Goal: Task Accomplishment & Management: Use online tool/utility

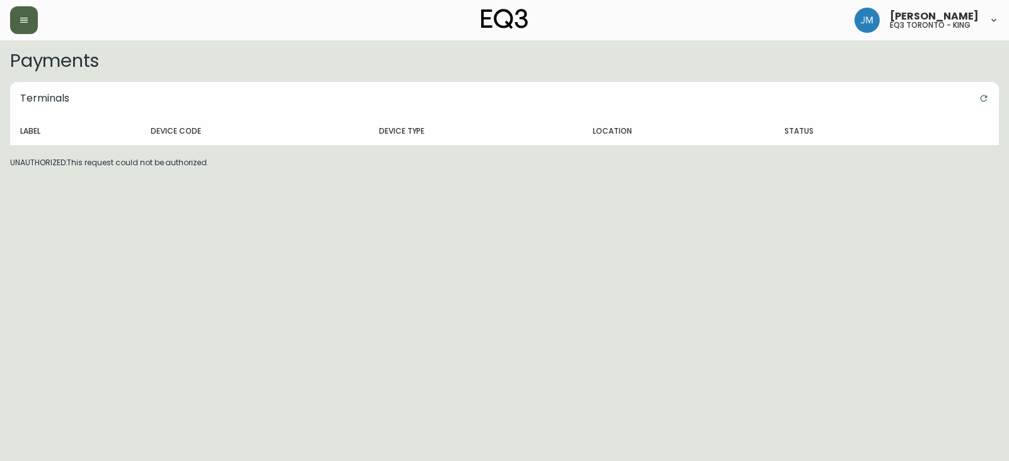
click at [17, 32] on button "button" at bounding box center [24, 20] width 28 height 28
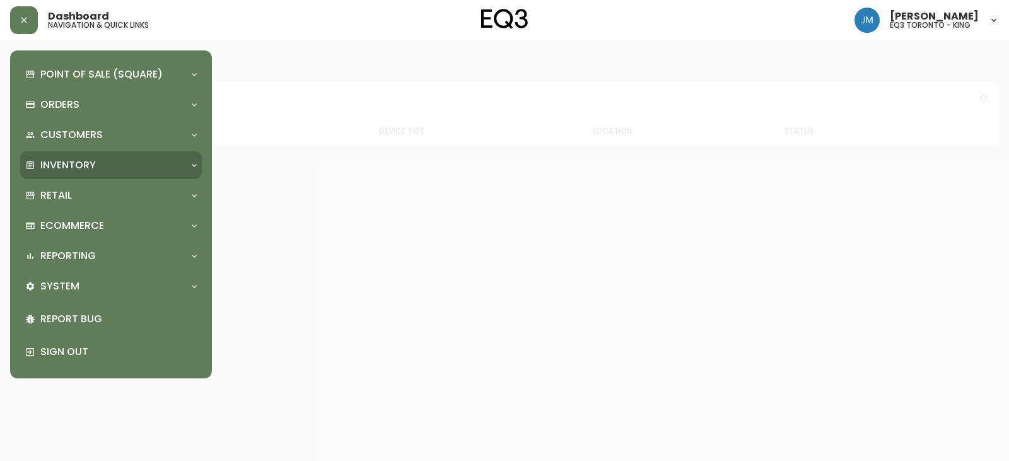
click at [54, 162] on p "Inventory" at bounding box center [68, 165] width 56 height 14
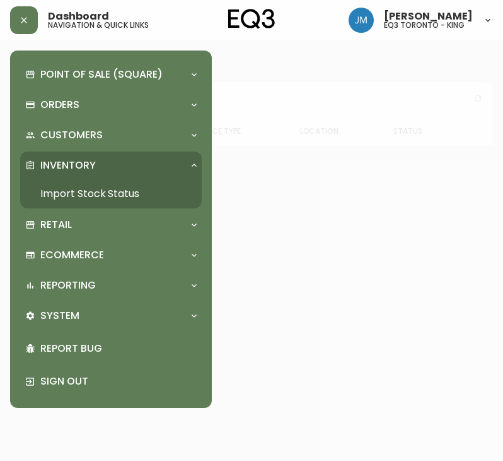
click at [73, 190] on link "Import Stock Status" at bounding box center [111, 193] width 182 height 29
